Goal: Check status: Check status

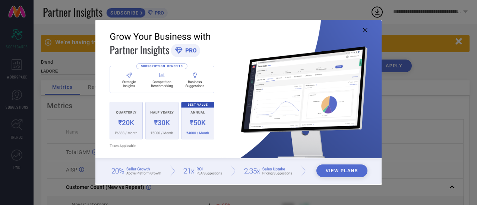
click at [366, 30] on icon at bounding box center [365, 30] width 4 height 4
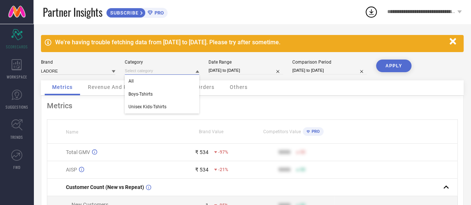
click at [150, 70] on input at bounding box center [162, 71] width 75 height 8
click at [151, 91] on div "Boys-Tshirts" at bounding box center [162, 94] width 75 height 13
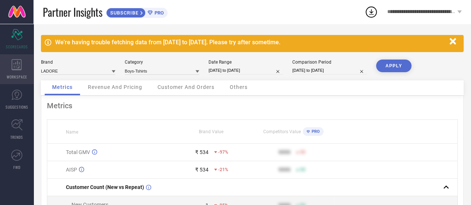
click at [23, 71] on div "WORKSPACE" at bounding box center [17, 69] width 34 height 30
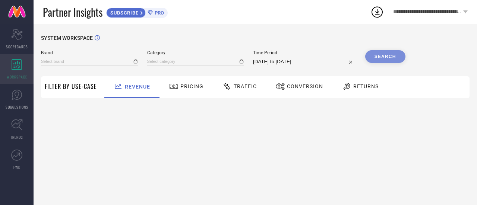
type input "LADORE"
type input "All"
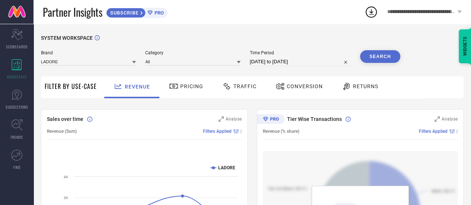
select select "7"
select select "2025"
select select "8"
select select "2025"
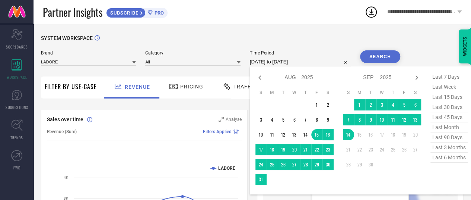
click at [264, 64] on input "[DATE] to [DATE]" at bounding box center [300, 61] width 101 height 9
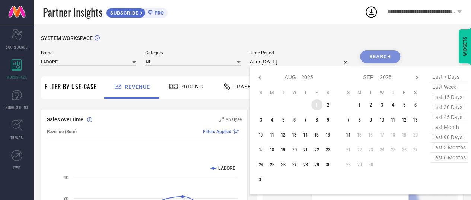
click at [317, 108] on td "1" at bounding box center [316, 104] width 11 height 11
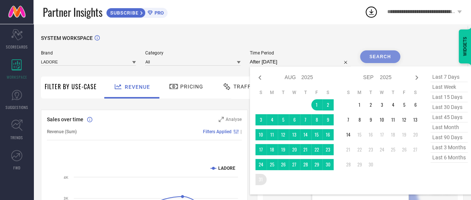
type input "[DATE] to [DATE]"
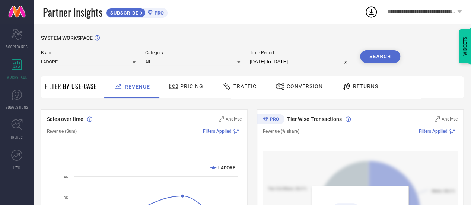
click at [376, 54] on button "Search" at bounding box center [380, 56] width 40 height 13
click at [193, 91] on div "Pricing" at bounding box center [186, 86] width 38 height 13
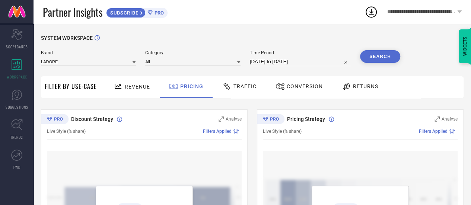
click at [247, 90] on div "Traffic" at bounding box center [240, 86] width 38 height 13
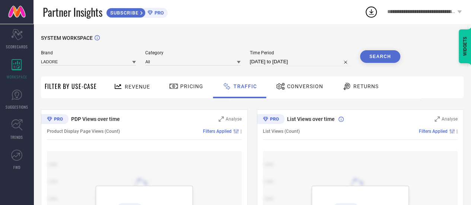
click at [291, 92] on div "Conversion" at bounding box center [299, 86] width 51 height 13
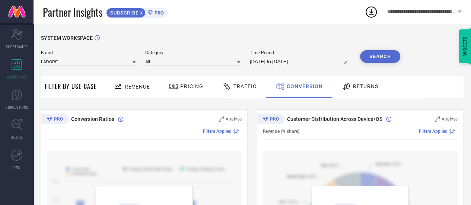
click at [363, 87] on span "Returns" at bounding box center [365, 86] width 25 height 6
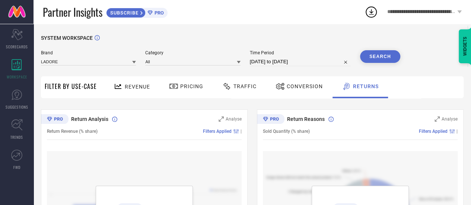
click at [66, 84] on span "Filter By Use-Case" at bounding box center [71, 86] width 52 height 9
click at [148, 86] on span "Revenue" at bounding box center [137, 87] width 25 height 6
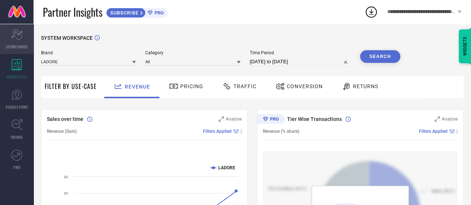
click at [19, 45] on span "SCORECARDS" at bounding box center [17, 47] width 22 height 6
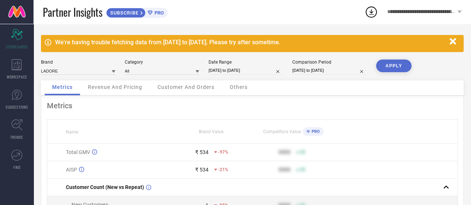
select select "8"
select select "2025"
select select "9"
select select "2025"
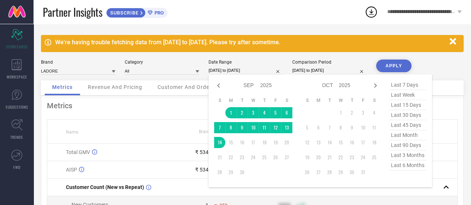
click at [216, 71] on input "[DATE] to [DATE]" at bounding box center [246, 71] width 75 height 8
click at [220, 91] on div "Jan Feb Mar Apr May Jun [DATE] Aug Sep Oct Nov [DATE] 2016 2017 2018 2019 2020 …" at bounding box center [253, 85] width 78 height 11
click at [221, 88] on icon at bounding box center [218, 85] width 9 height 9
select select "7"
select select "2025"
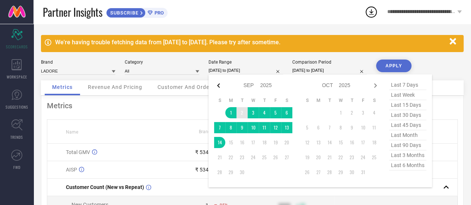
select select "8"
select select "2025"
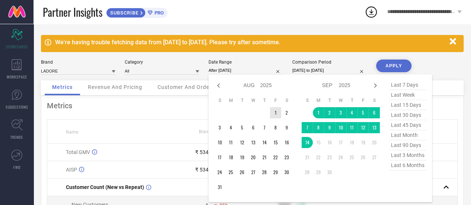
click at [272, 115] on td "1" at bounding box center [275, 112] width 11 height 11
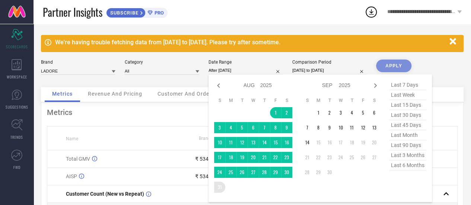
type input "[DATE] to [DATE]"
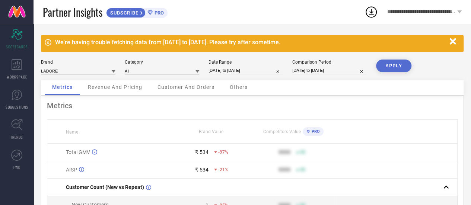
click at [382, 66] on button "APPLY" at bounding box center [393, 66] width 35 height 13
select select "7"
select select "2025"
select select "8"
select select "2025"
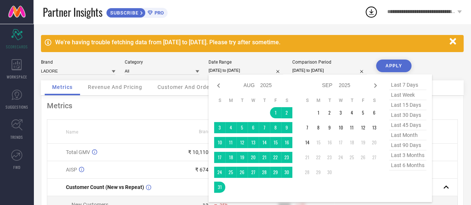
click at [242, 70] on input "[DATE] to [DATE]" at bounding box center [246, 71] width 75 height 8
click at [221, 85] on icon at bounding box center [218, 85] width 9 height 9
select select "6"
select select "2025"
select select "7"
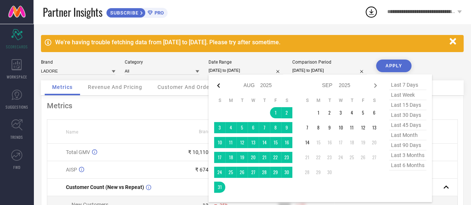
select select "2025"
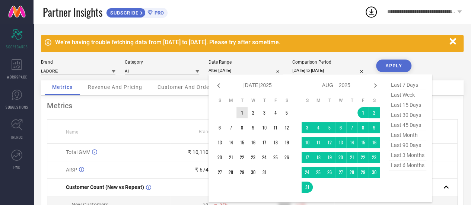
click at [242, 113] on td "1" at bounding box center [242, 112] width 11 height 11
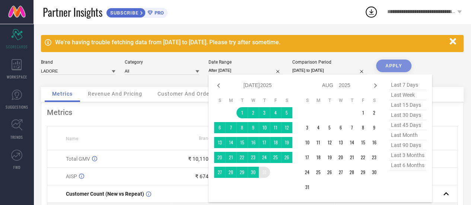
type input "[DATE] to [DATE]"
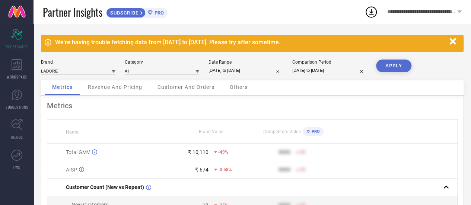
click at [392, 65] on button "APPLY" at bounding box center [393, 66] width 35 height 13
select select "6"
select select "2025"
select select "7"
select select "2025"
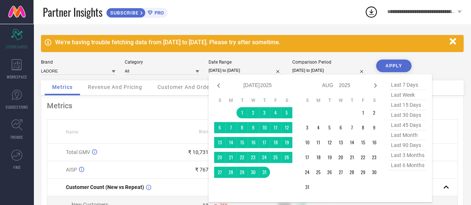
click at [252, 69] on input "[DATE] to [DATE]" at bounding box center [246, 71] width 75 height 8
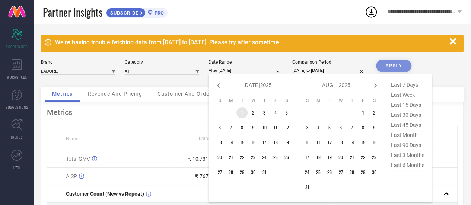
click at [240, 111] on td "1" at bounding box center [242, 112] width 11 height 11
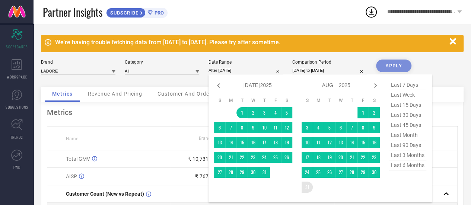
type input "[DATE] to [DATE]"
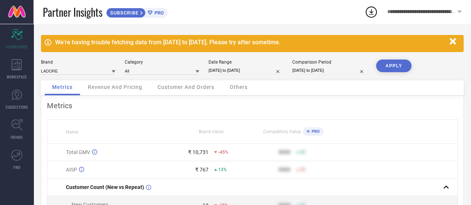
click at [246, 71] on input "[DATE] to [DATE]" at bounding box center [246, 71] width 75 height 8
select select "6"
select select "2025"
select select "7"
select select "2025"
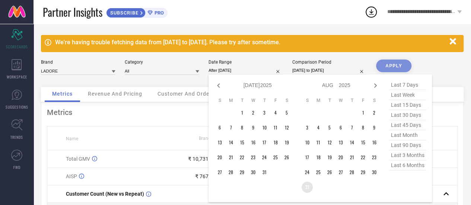
click at [307, 184] on td "31" at bounding box center [307, 187] width 11 height 11
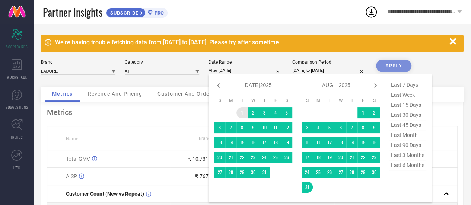
type input "[DATE] to [DATE]"
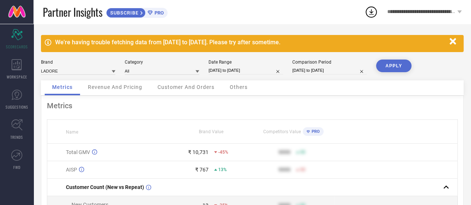
click at [393, 61] on button "APPLY" at bounding box center [393, 66] width 35 height 13
select select "6"
select select "2025"
select select "7"
select select "2025"
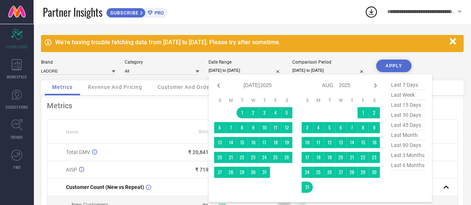
click at [250, 71] on input "[DATE] to [DATE]" at bounding box center [246, 71] width 75 height 8
click at [372, 88] on icon at bounding box center [375, 85] width 9 height 9
select select "7"
select select "2025"
select select "8"
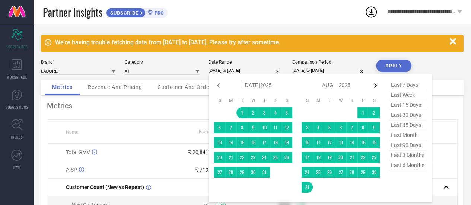
select select "2025"
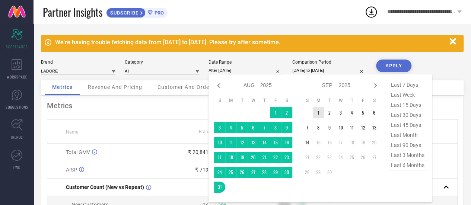
click at [320, 111] on td "1" at bounding box center [318, 112] width 11 height 11
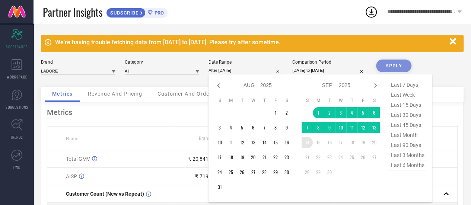
type input "[DATE] to [DATE]"
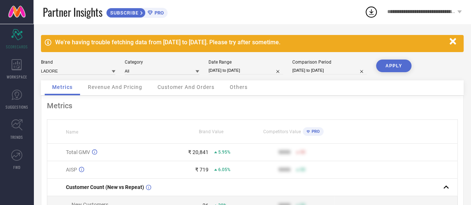
click at [393, 66] on button "APPLY" at bounding box center [393, 66] width 35 height 13
click at [107, 86] on span "Revenue And Pricing" at bounding box center [115, 87] width 54 height 6
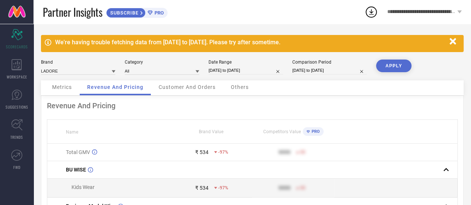
click at [180, 85] on span "Customer And Orders" at bounding box center [187, 87] width 57 height 6
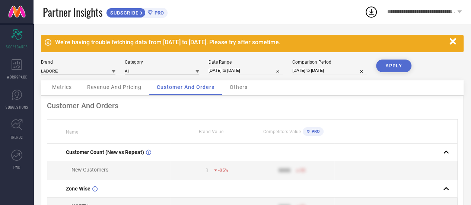
click at [250, 88] on div "Others" at bounding box center [238, 87] width 33 height 15
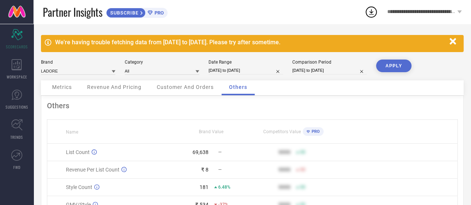
click at [454, 46] on icon "button" at bounding box center [453, 41] width 9 height 9
